Goal: Task Accomplishment & Management: Manage account settings

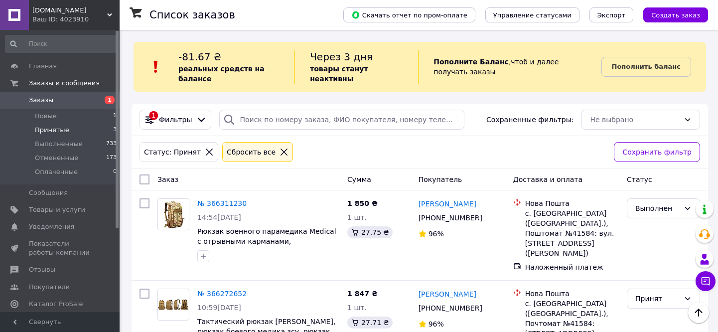
scroll to position [111, 0]
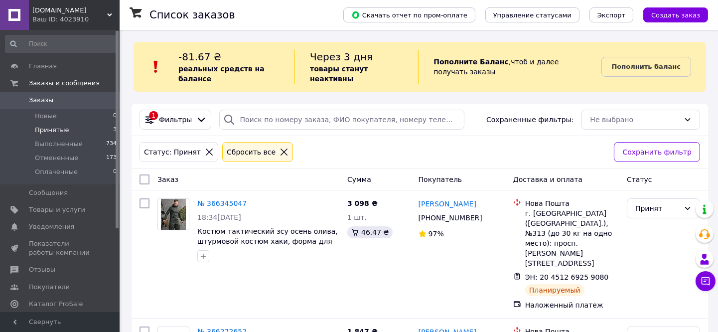
click at [45, 131] on span "Принятые" at bounding box center [52, 130] width 34 height 9
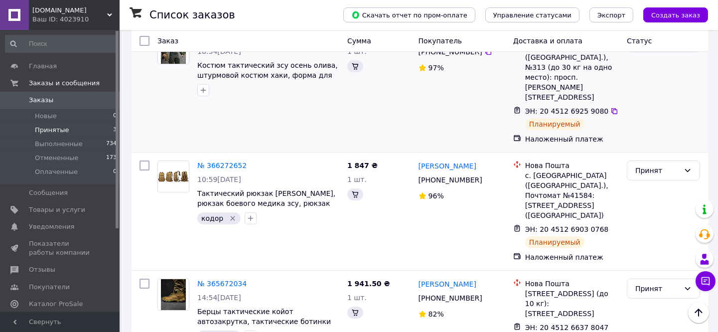
scroll to position [173, 0]
